Goal: Find specific page/section: Find specific page/section

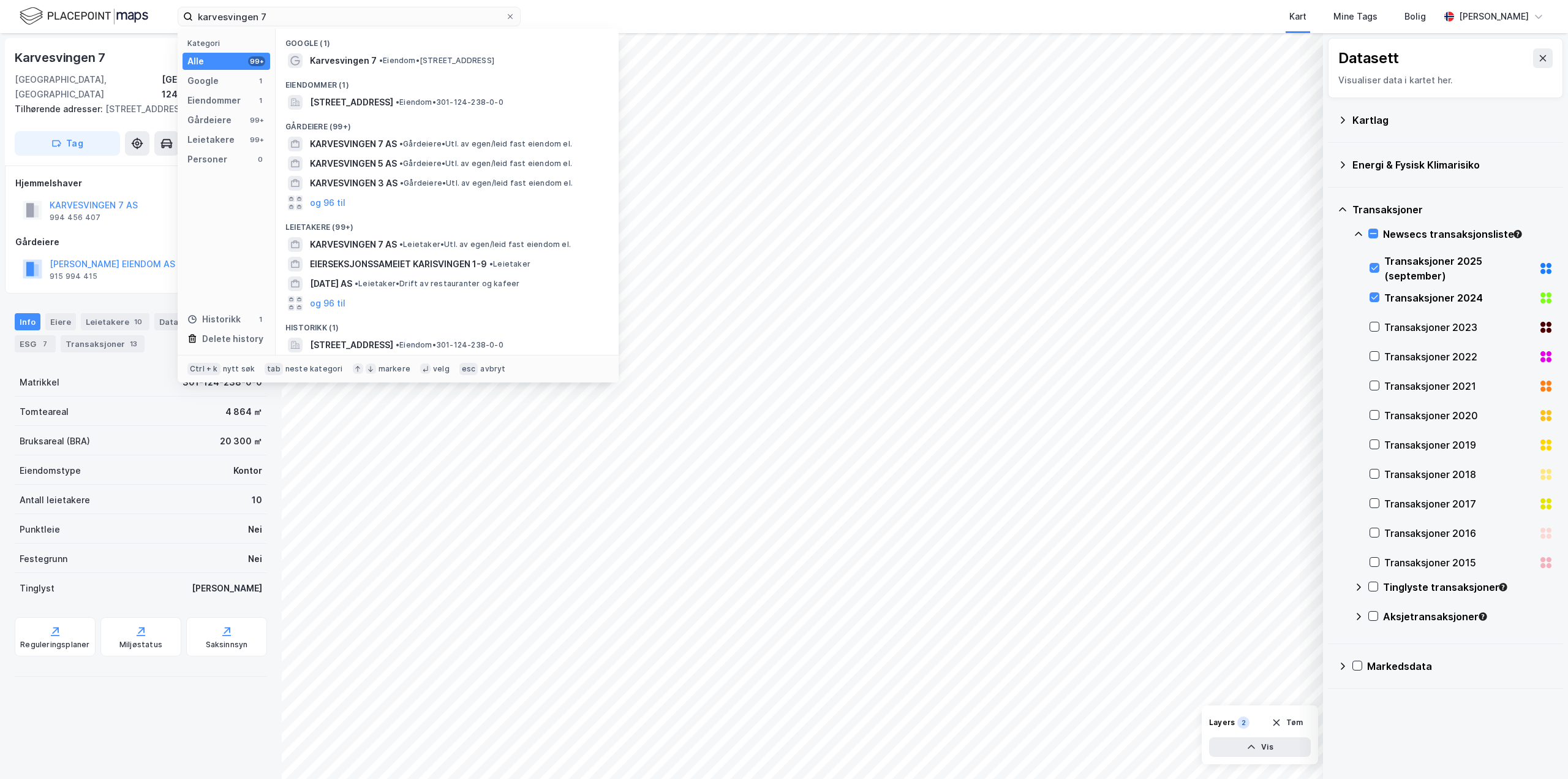
click at [355, 19] on input "karvesvingen 7" at bounding box center [349, 17] width 312 height 19
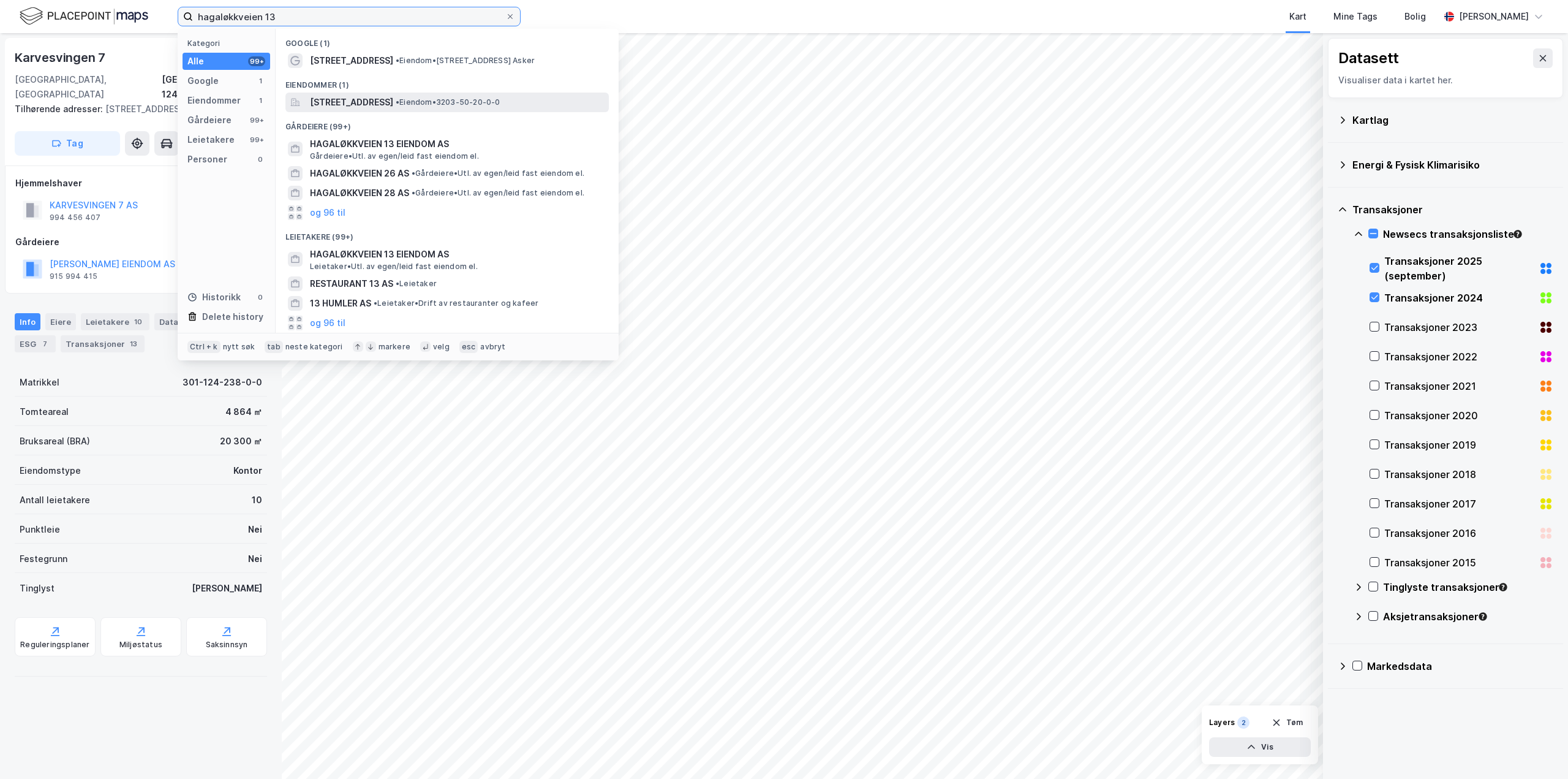
type input "hagaløkkveien 13"
click at [389, 96] on span "[STREET_ADDRESS]" at bounding box center [351, 102] width 83 height 15
